Goal: Transaction & Acquisition: Purchase product/service

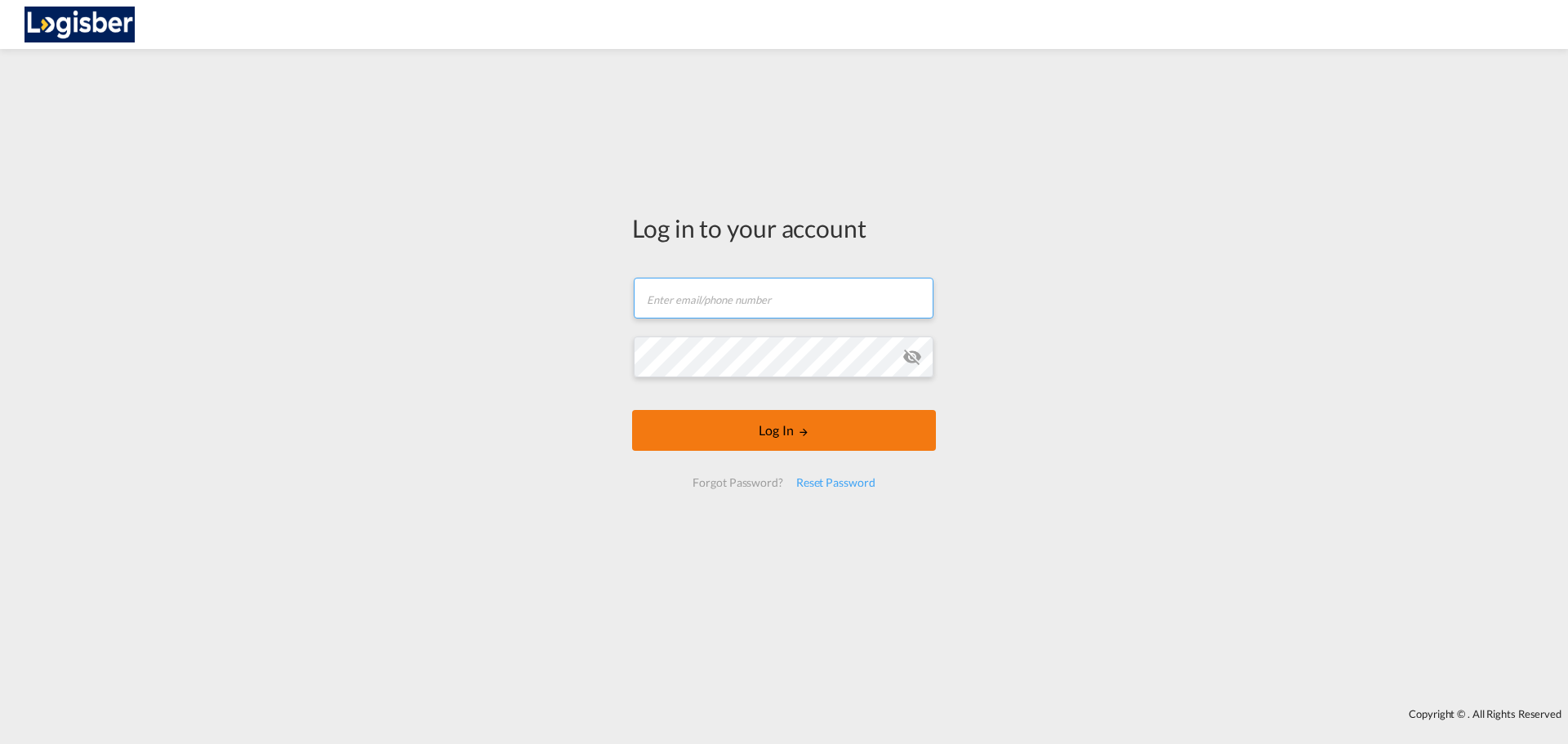
type input "[DOMAIN_NAME][EMAIL_ADDRESS][DOMAIN_NAME]"
click at [739, 426] on button "Log In" at bounding box center [784, 431] width 304 height 41
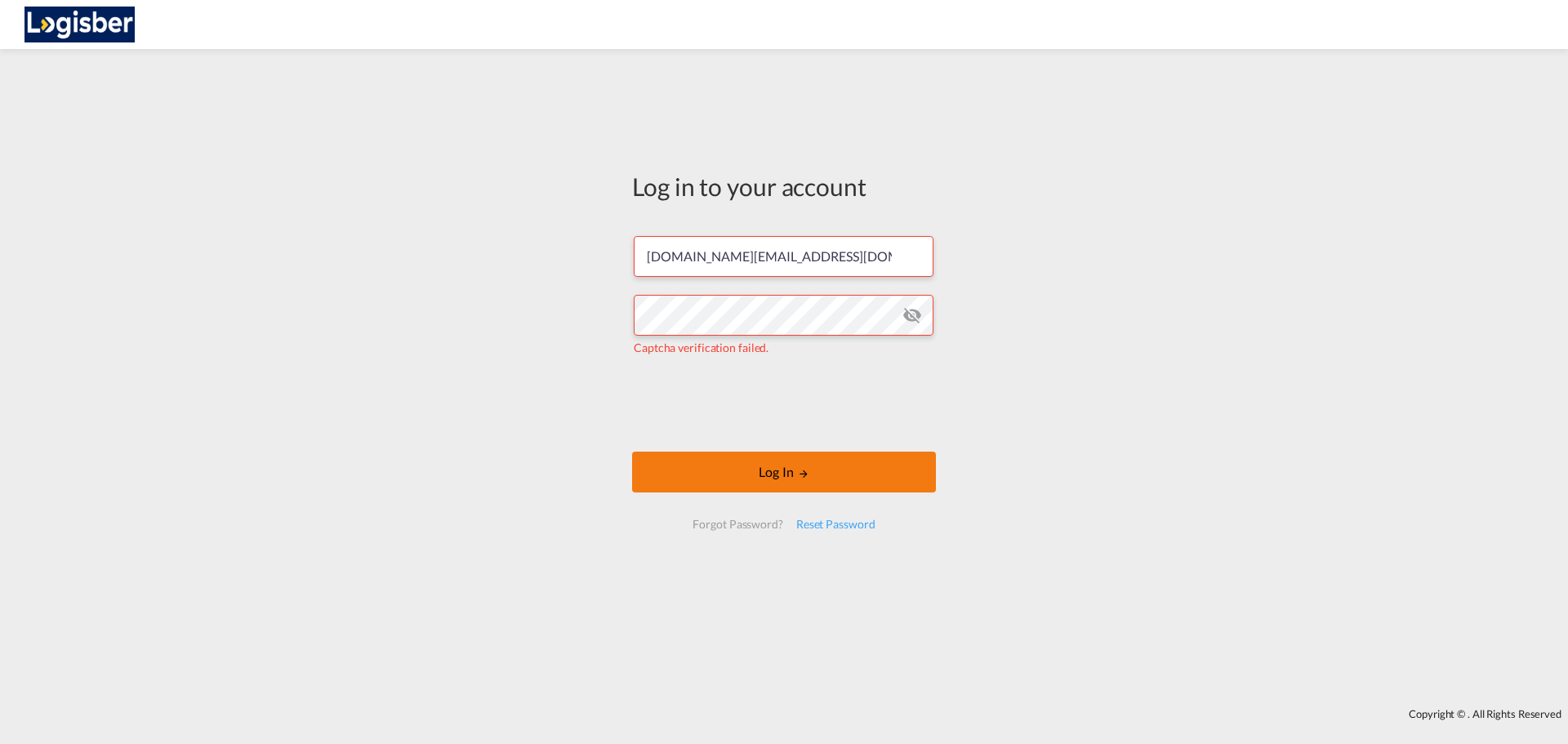
click at [699, 462] on button "Log In" at bounding box center [784, 472] width 304 height 41
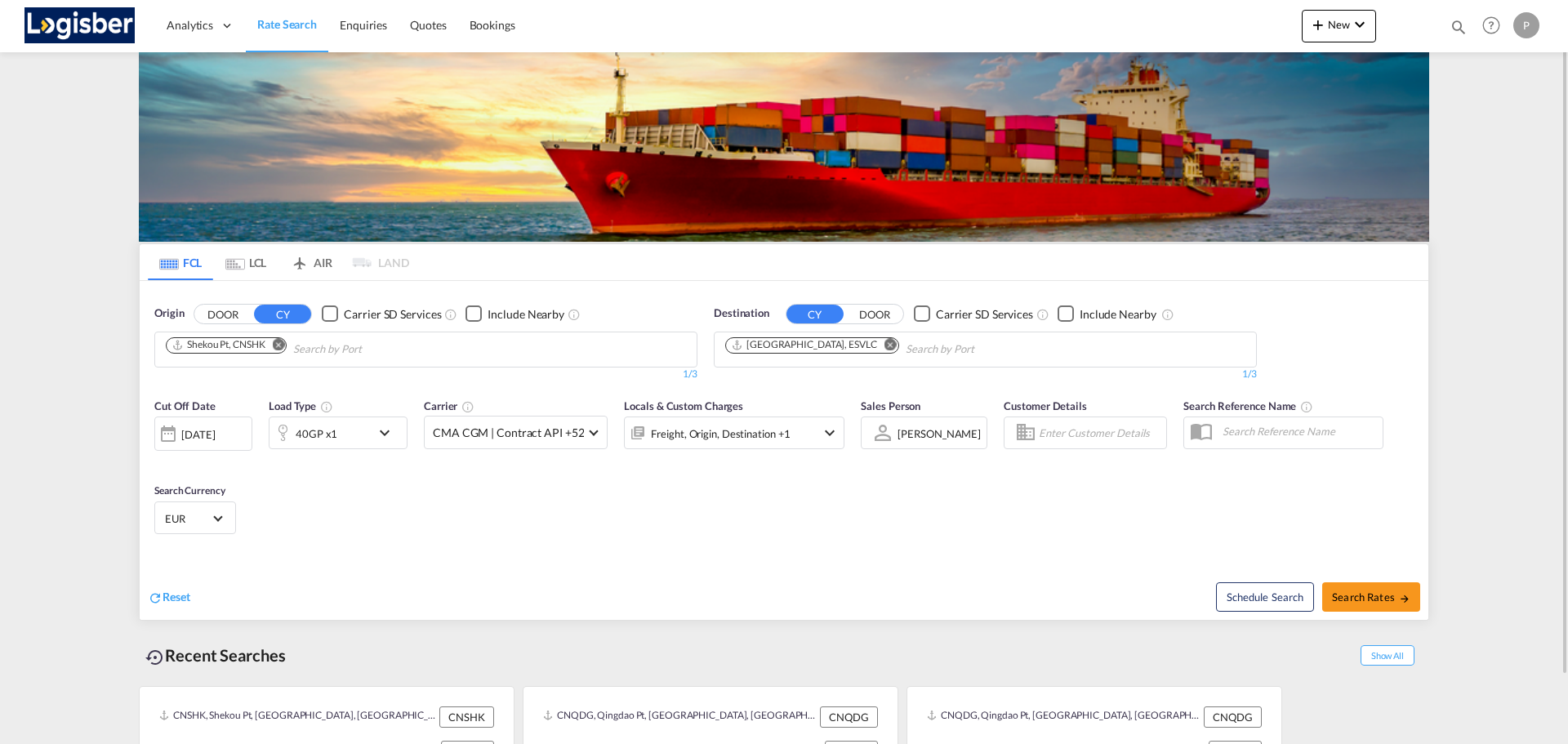
click at [280, 346] on md-icon "Remove" at bounding box center [279, 344] width 12 height 12
click at [874, 343] on button "Remove" at bounding box center [886, 346] width 25 height 17
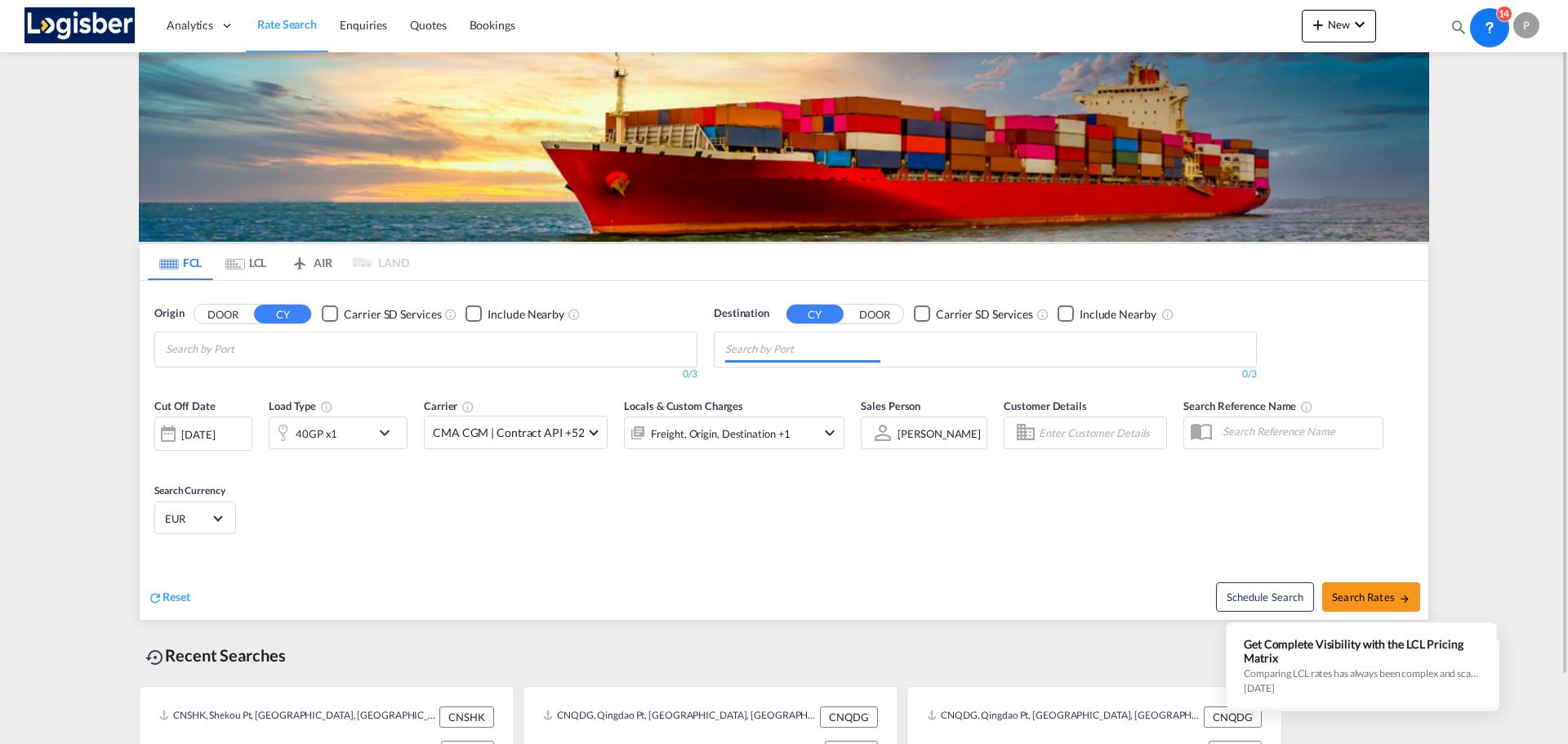
click at [391, 353] on body "Analytics Dashboard Rate Search Enquiries Quotes Bookings" at bounding box center [784, 372] width 1568 height 744
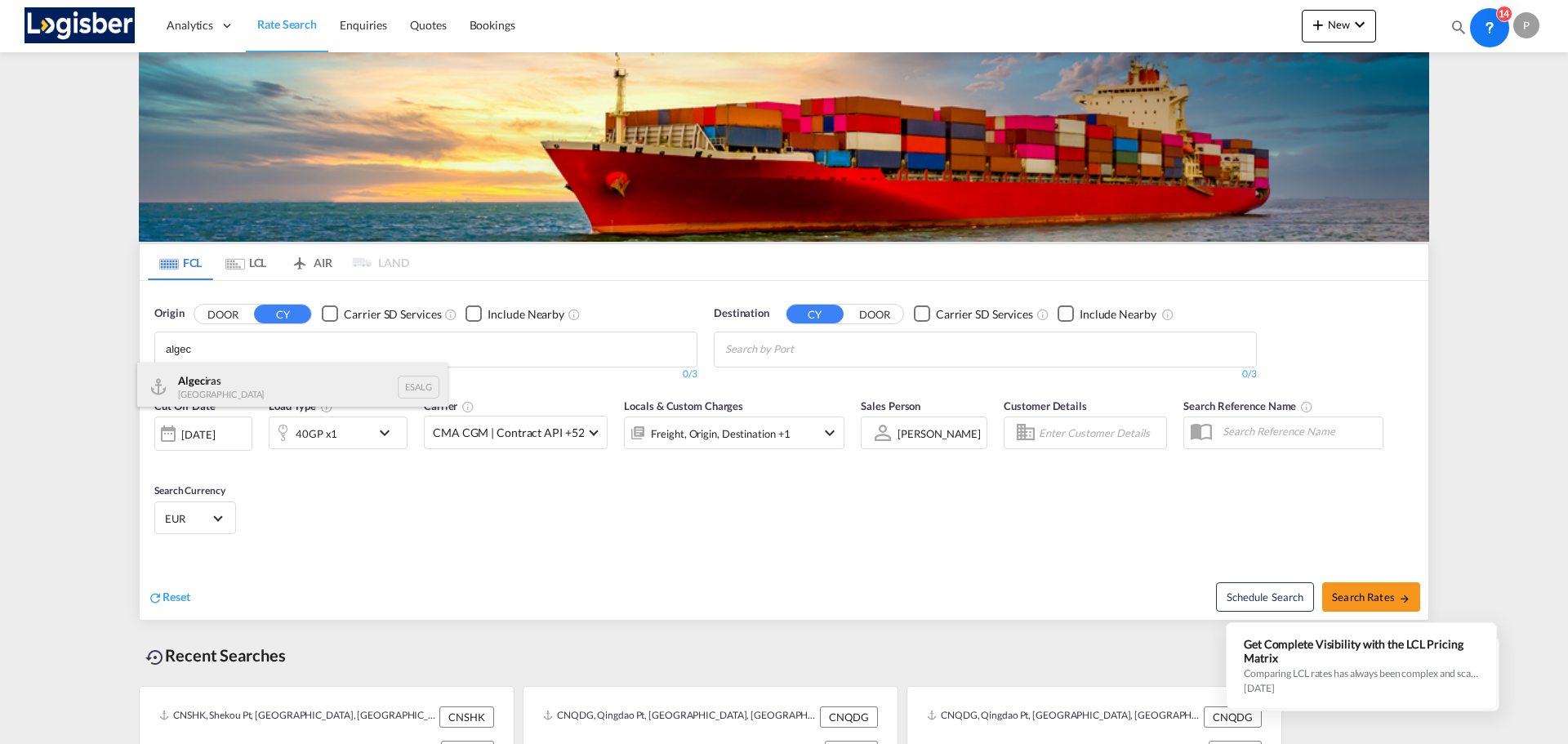
type input "algec"
click at [341, 371] on div "Algec iras Spain ESALG" at bounding box center [292, 387] width 311 height 49
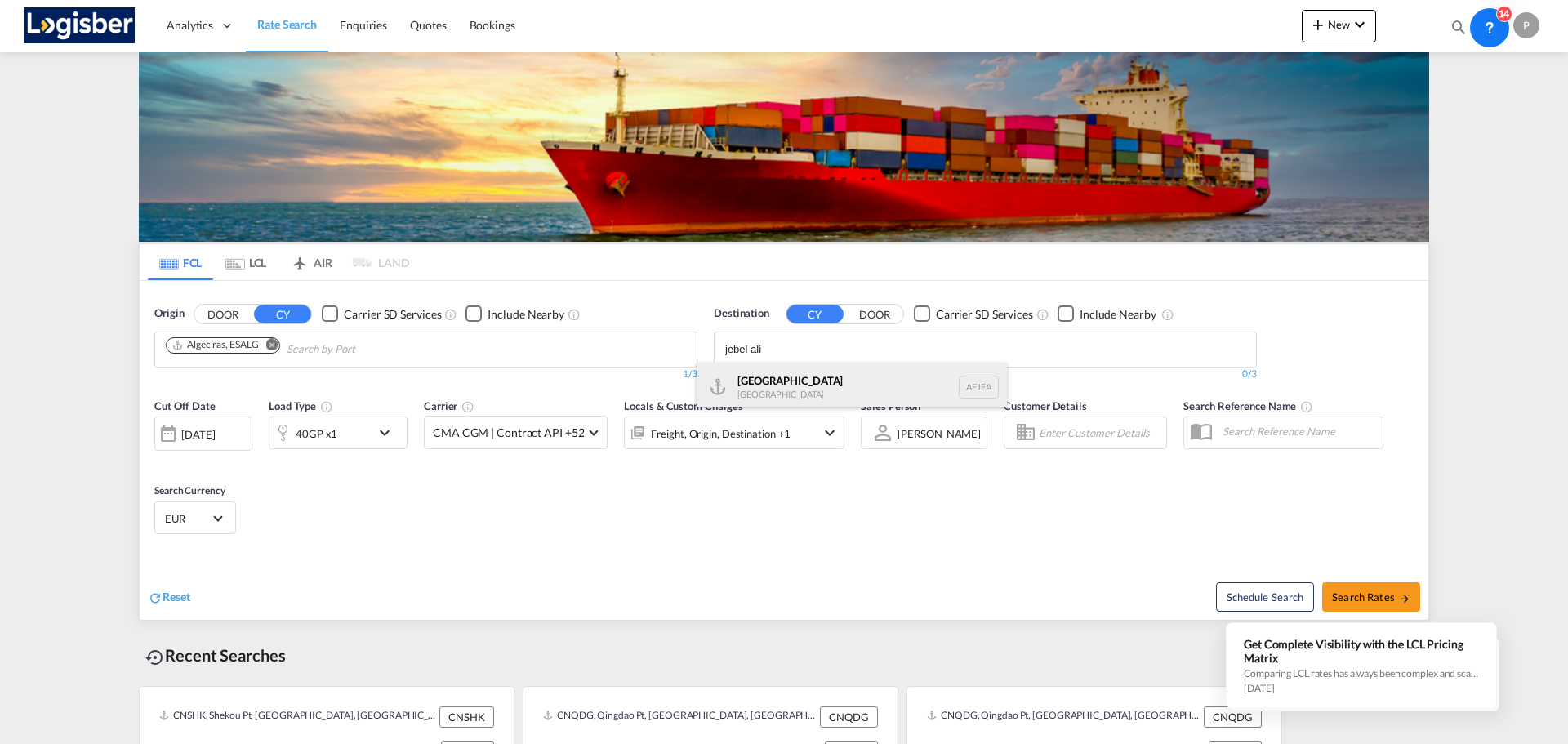
type input "jebel ali"
click at [834, 366] on div "[GEOGRAPHIC_DATA] [GEOGRAPHIC_DATA]" at bounding box center [852, 387] width 311 height 49
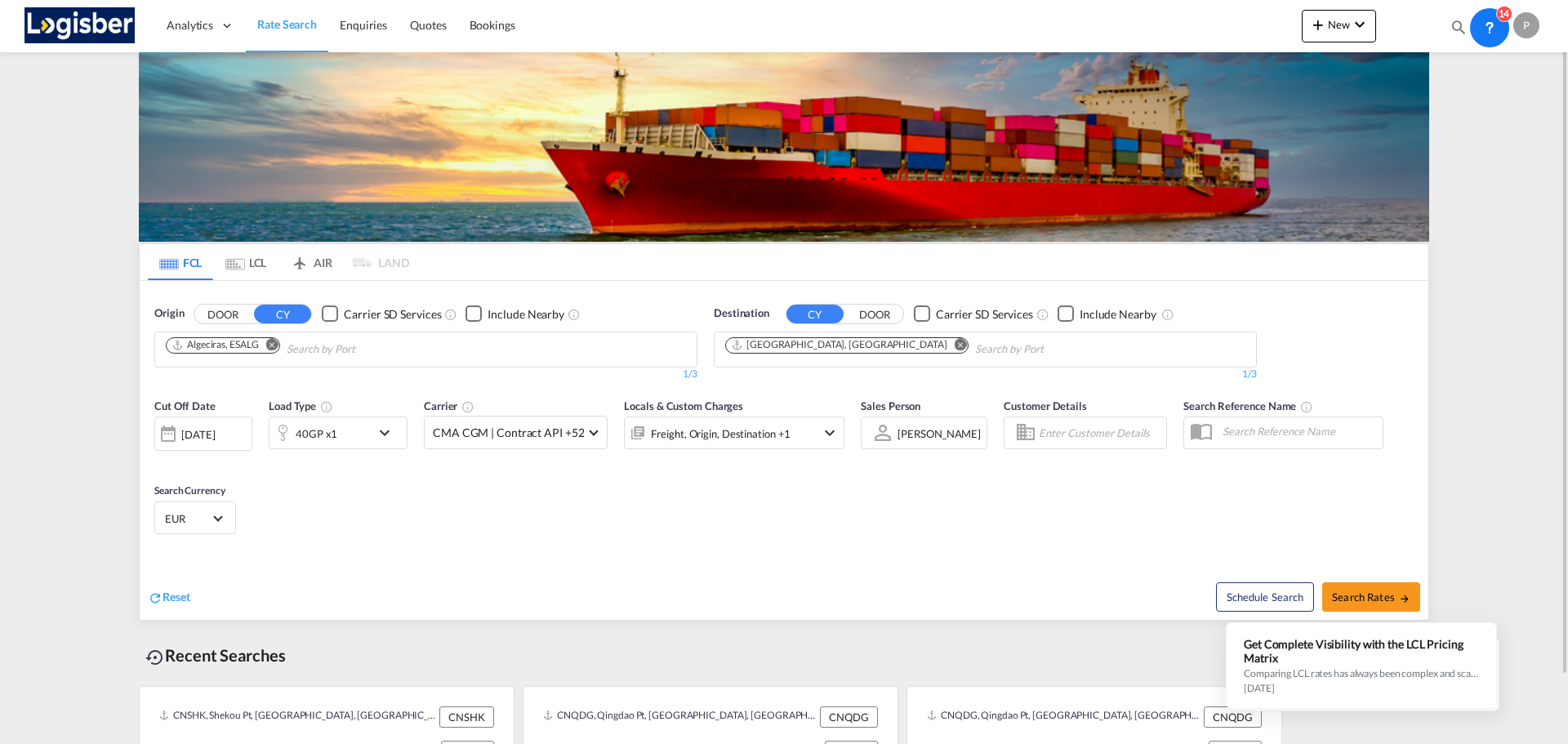
click at [353, 432] on div "40GP x1" at bounding box center [319, 432] width 101 height 33
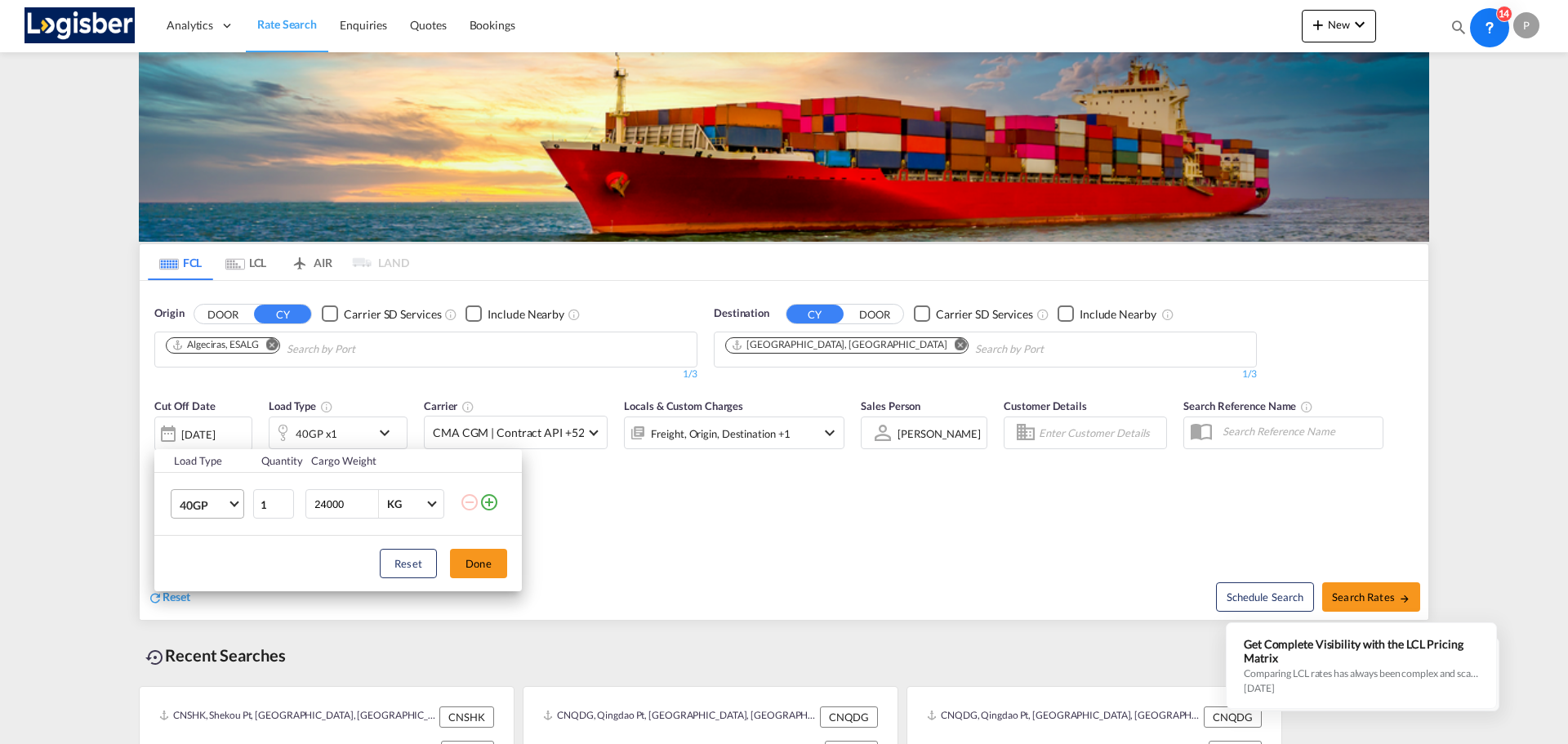
click at [229, 500] on md-select-value "40GP" at bounding box center [211, 503] width 65 height 27
click at [226, 461] on md-option "20GP" at bounding box center [222, 465] width 111 height 39
click at [484, 553] on button "Done" at bounding box center [478, 563] width 57 height 29
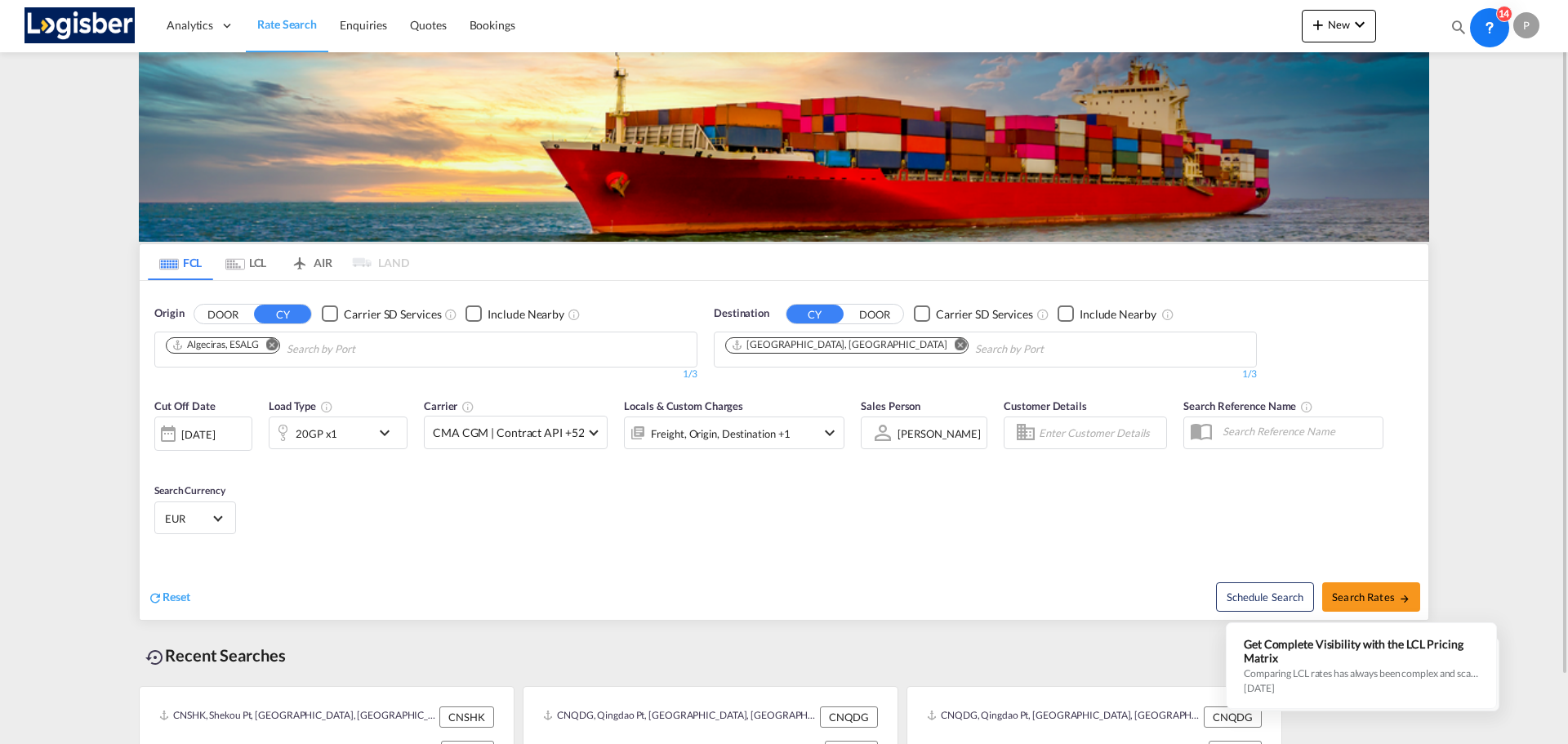
scroll to position [75, 0]
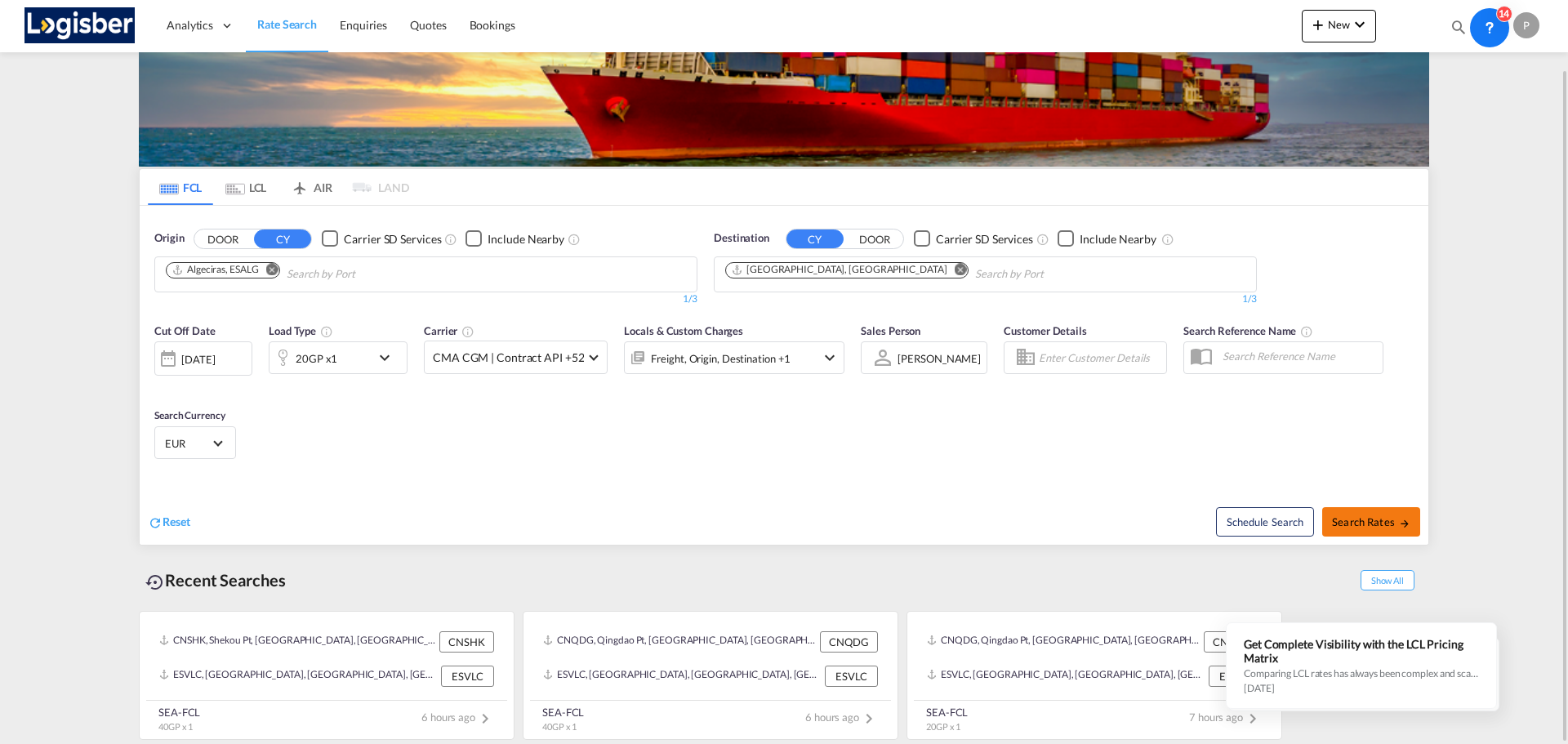
click at [1356, 518] on span "Search Rates" at bounding box center [1370, 522] width 79 height 13
type input "ESALG to AEJEA / [DATE]"
